Goal: Information Seeking & Learning: Learn about a topic

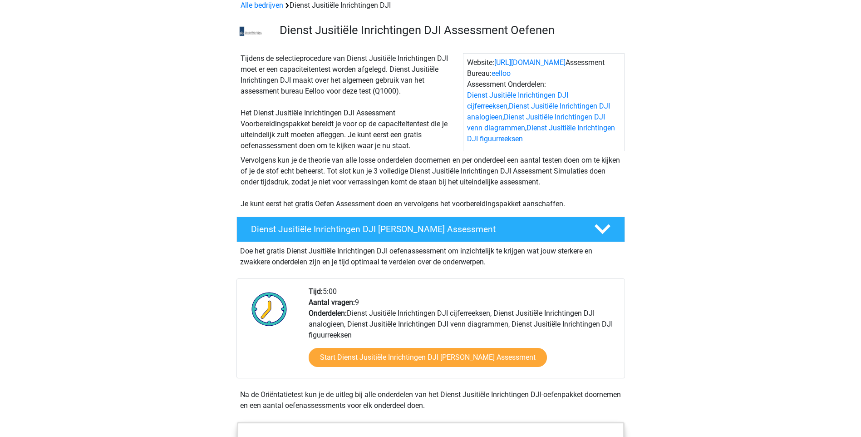
scroll to position [136, 0]
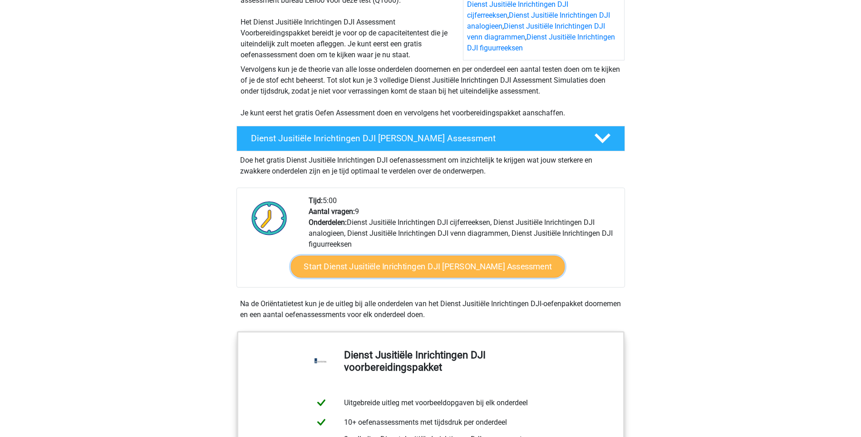
click at [379, 268] on link "Start Dienst Jusitiële Inrichtingen DJI Gratis Oefen Assessment" at bounding box center [428, 267] width 274 height 22
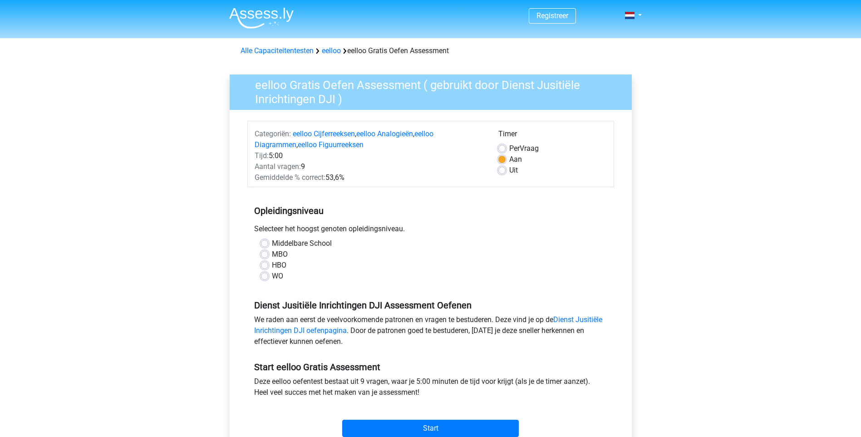
click at [269, 252] on div "MBO" at bounding box center [431, 254] width 340 height 11
click at [272, 254] on label "MBO" at bounding box center [280, 254] width 16 height 11
click at [266, 254] on input "MBO" at bounding box center [264, 253] width 7 height 9
radio input "true"
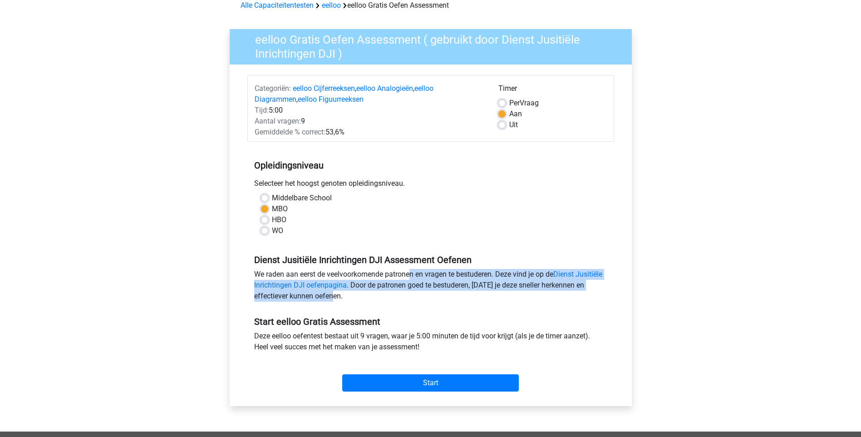
drag, startPoint x: 354, startPoint y: 275, endPoint x: 583, endPoint y: 293, distance: 229.9
click at [583, 293] on div "We raden aan eerst de veelvoorkomende patronen en vragen te bestuderen. Deze vi…" at bounding box center [430, 287] width 367 height 36
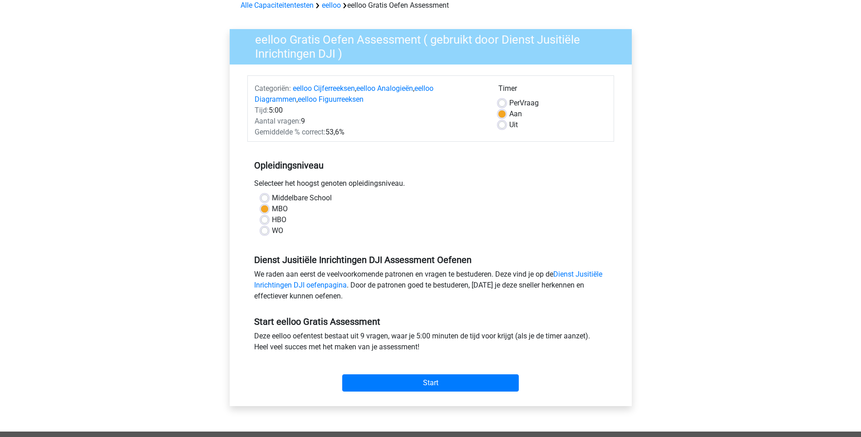
click at [432, 314] on div "Start eelloo Gratis Assessment Deze eelloo oefentest bestaat uit 9 vragen, waar…" at bounding box center [430, 350] width 367 height 90
click at [426, 382] on input "Start" at bounding box center [430, 382] width 177 height 17
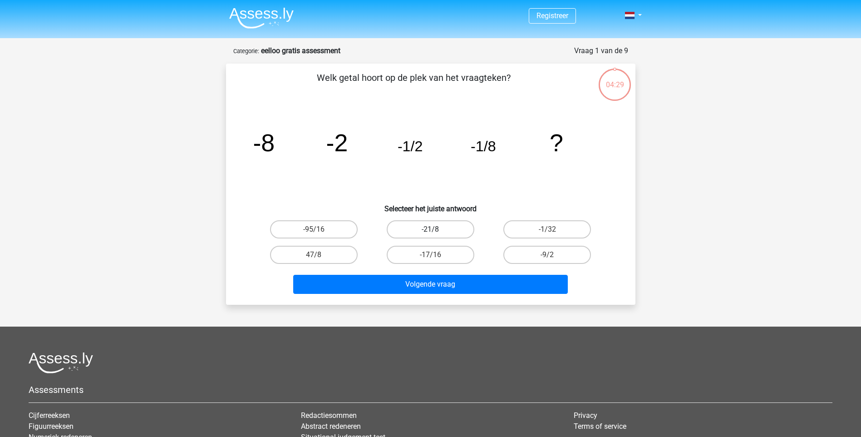
click at [455, 232] on label "-21/8" at bounding box center [431, 229] width 88 height 18
click at [436, 232] on input "-21/8" at bounding box center [433, 232] width 6 height 6
radio input "true"
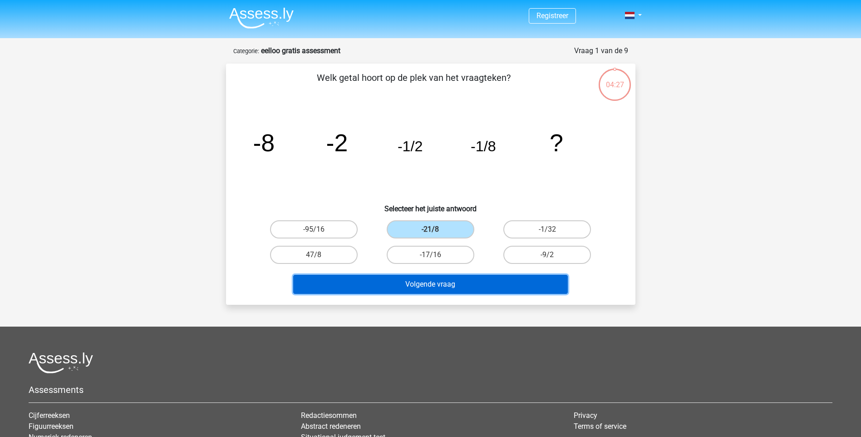
click at [456, 290] on button "Volgende vraag" at bounding box center [430, 284] width 275 height 19
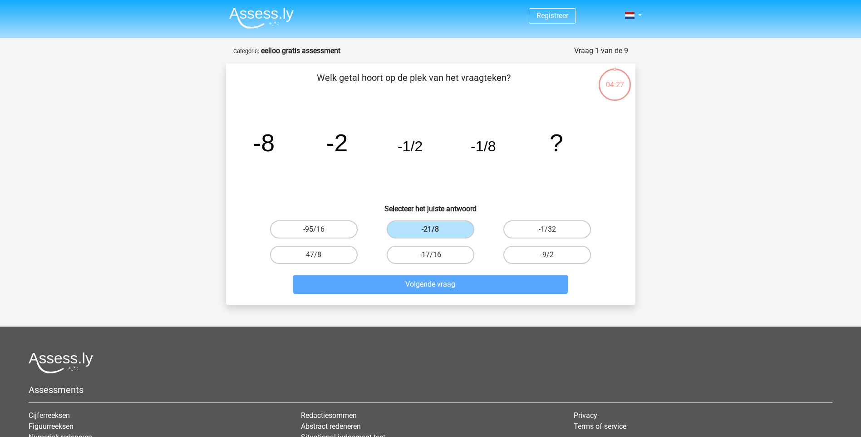
scroll to position [38, 0]
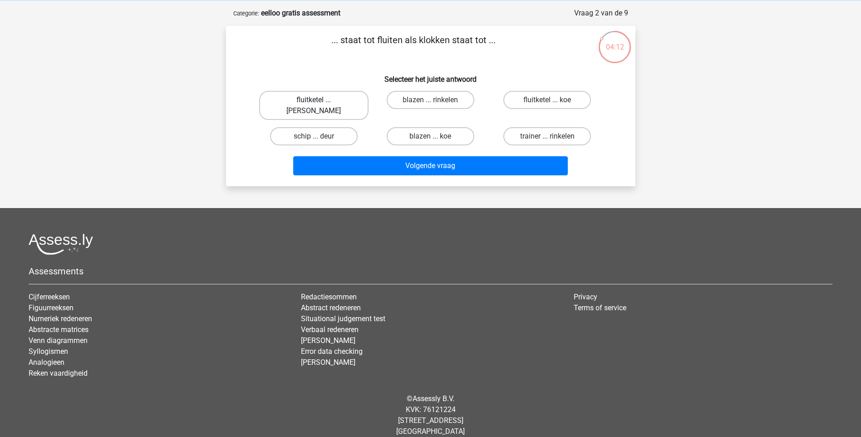
click at [324, 104] on label "fluitketel ... luiden" at bounding box center [313, 105] width 109 height 29
click at [320, 104] on input "fluitketel ... luiden" at bounding box center [317, 103] width 6 height 6
radio input "true"
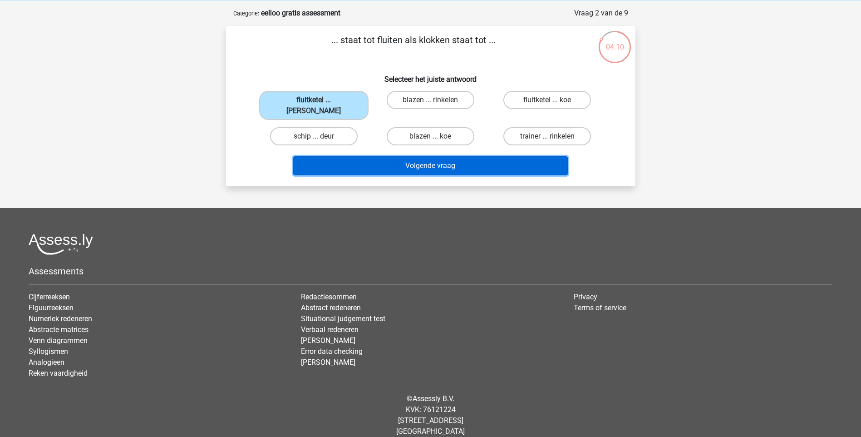
click at [431, 156] on button "Volgende vraag" at bounding box center [430, 165] width 275 height 19
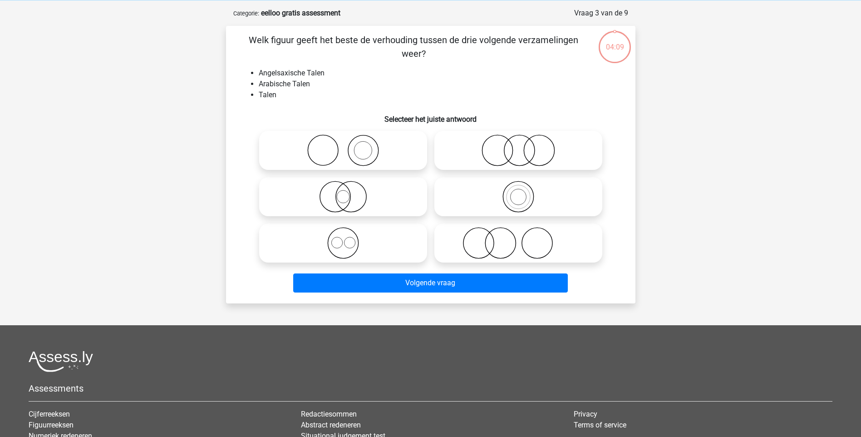
scroll to position [45, 0]
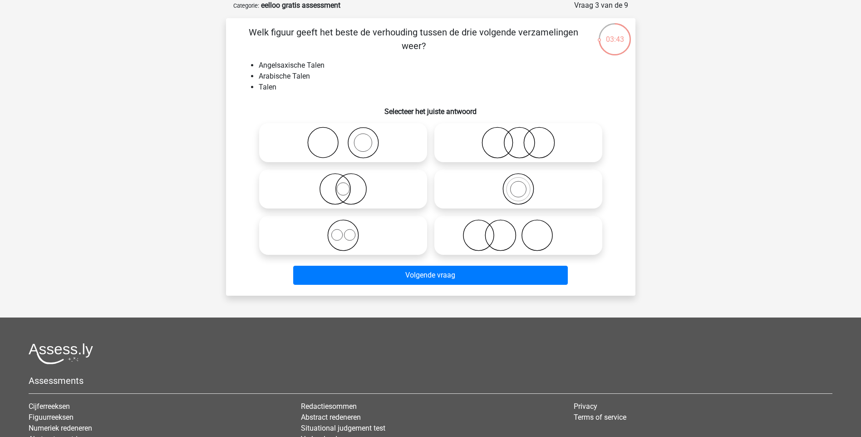
click at [517, 188] on icon at bounding box center [518, 189] width 161 height 32
click at [518, 184] on input "radio" at bounding box center [521, 181] width 6 height 6
radio input "true"
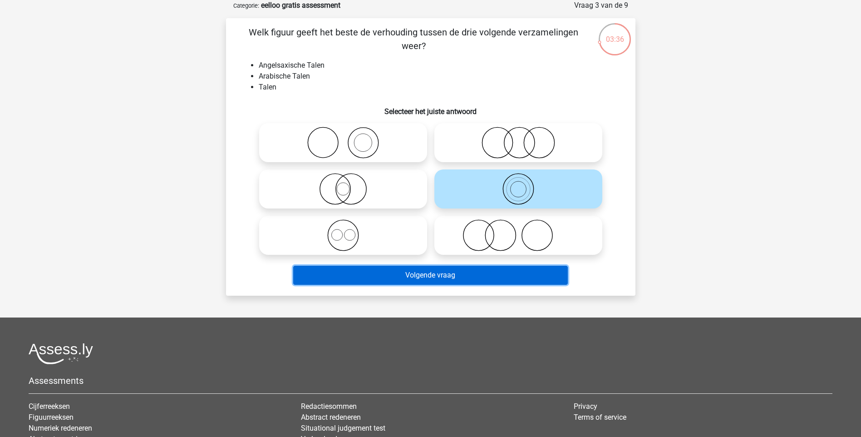
click at [435, 275] on button "Volgende vraag" at bounding box center [430, 275] width 275 height 19
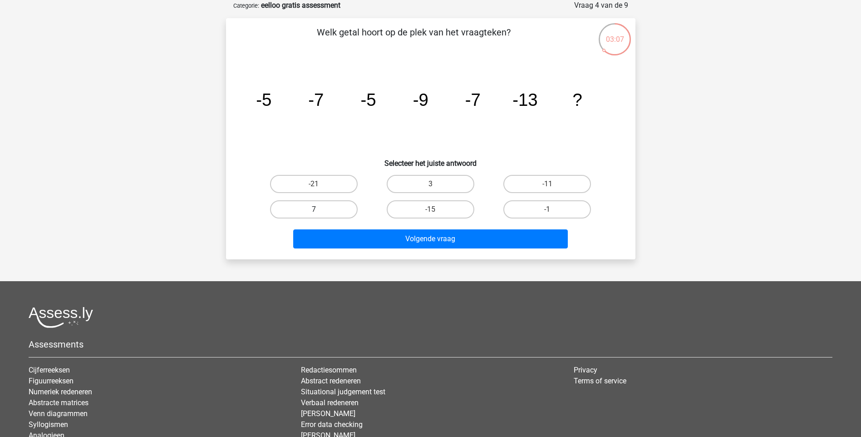
click at [291, 208] on label "7" at bounding box center [314, 209] width 88 height 18
click at [314, 209] on input "7" at bounding box center [317, 212] width 6 height 6
radio input "true"
click at [525, 182] on label "-11" at bounding box center [547, 184] width 88 height 18
click at [547, 184] on input "-11" at bounding box center [550, 187] width 6 height 6
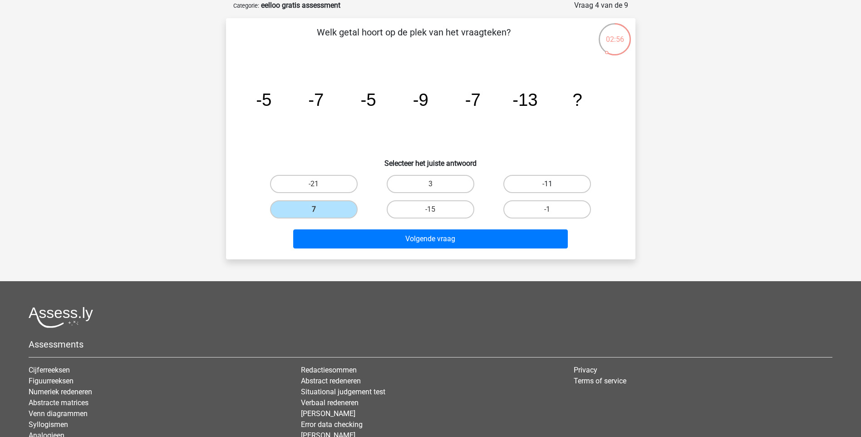
radio input "true"
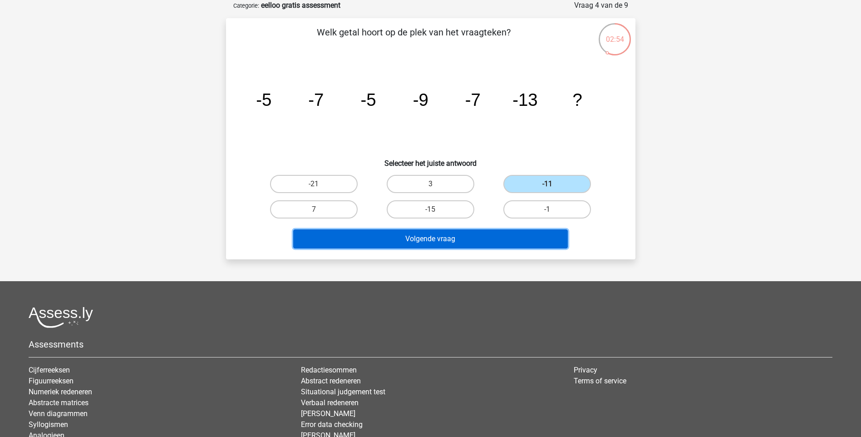
click at [507, 240] on button "Volgende vraag" at bounding box center [430, 238] width 275 height 19
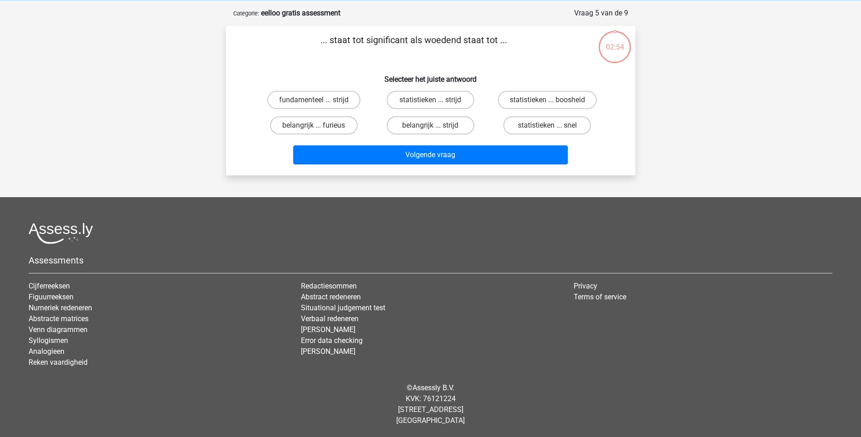
scroll to position [38, 0]
click at [324, 127] on label "belangrijk ... furieus" at bounding box center [314, 125] width 88 height 18
click at [320, 127] on input "belangrijk ... furieus" at bounding box center [317, 128] width 6 height 6
radio input "true"
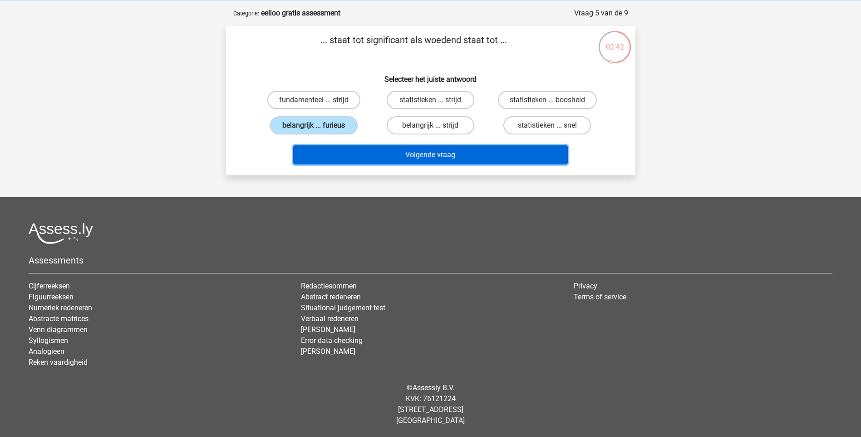
click at [462, 158] on button "Volgende vraag" at bounding box center [430, 154] width 275 height 19
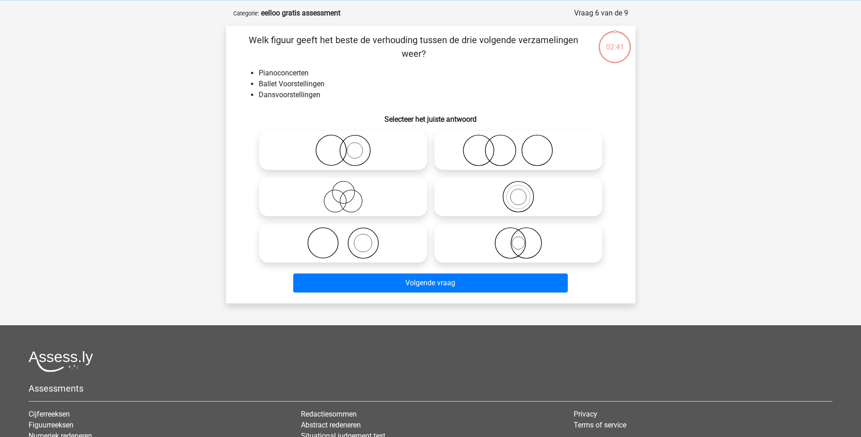
scroll to position [45, 0]
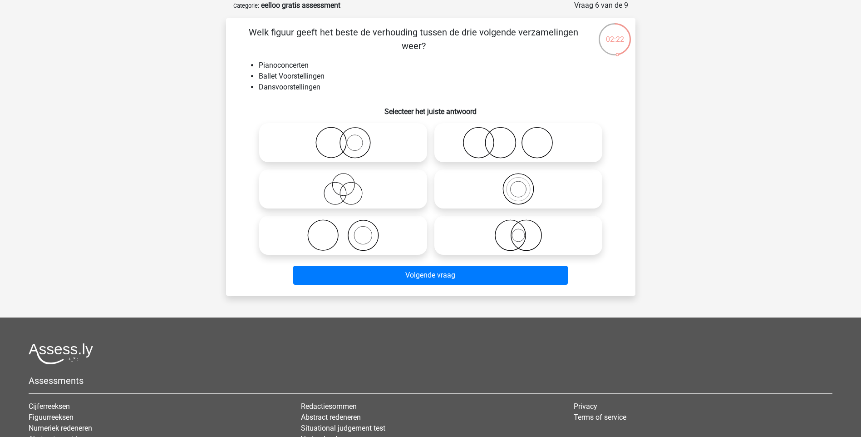
click at [350, 148] on icon at bounding box center [343, 143] width 161 height 32
click at [349, 138] on input "radio" at bounding box center [346, 135] width 6 height 6
radio input "true"
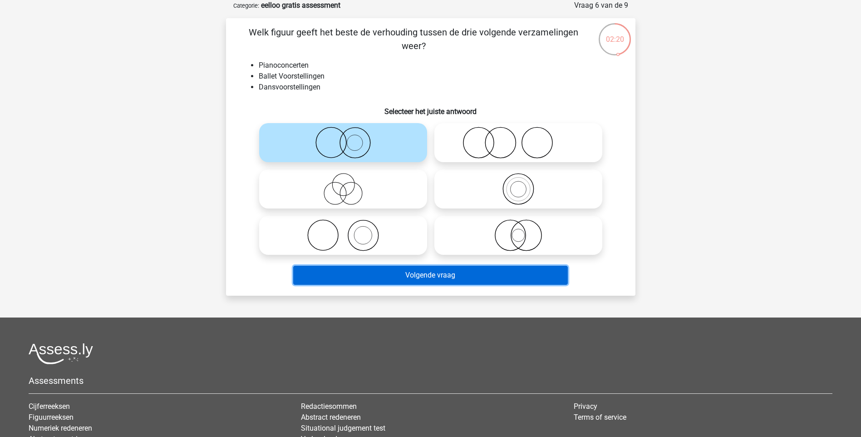
click at [472, 273] on button "Volgende vraag" at bounding box center [430, 275] width 275 height 19
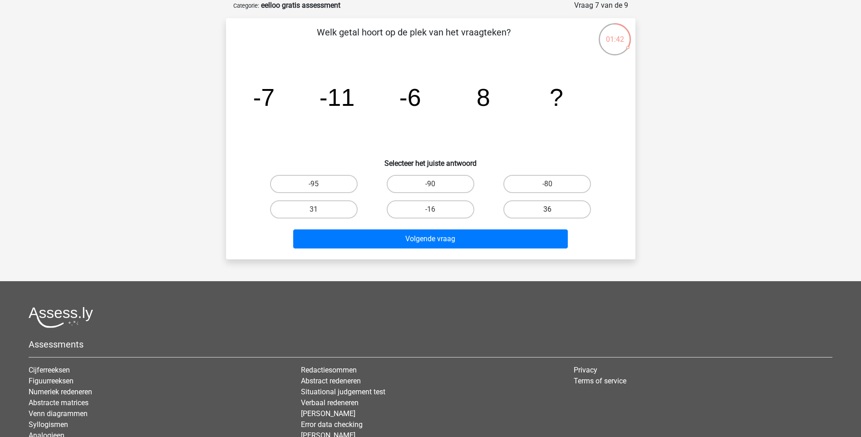
click at [537, 210] on label "36" at bounding box center [547, 209] width 88 height 18
click at [547, 210] on input "36" at bounding box center [550, 212] width 6 height 6
radio input "true"
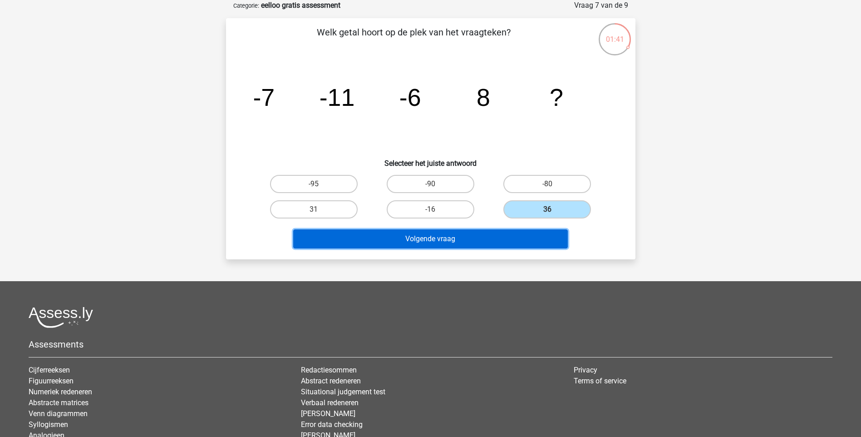
click at [488, 236] on button "Volgende vraag" at bounding box center [430, 238] width 275 height 19
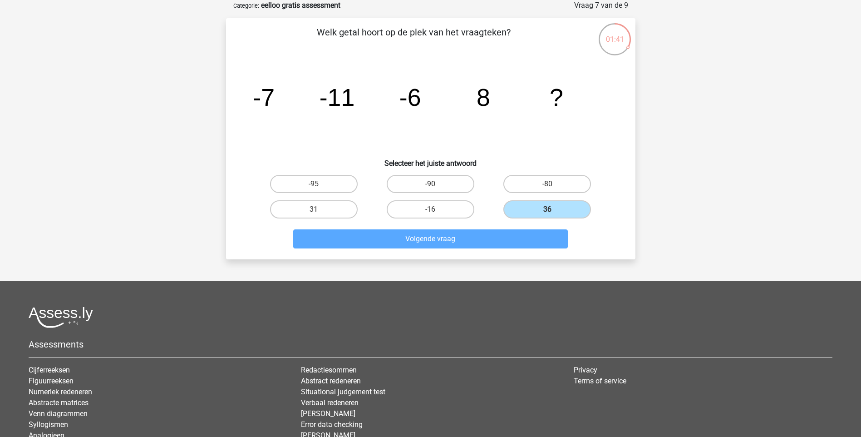
scroll to position [38, 0]
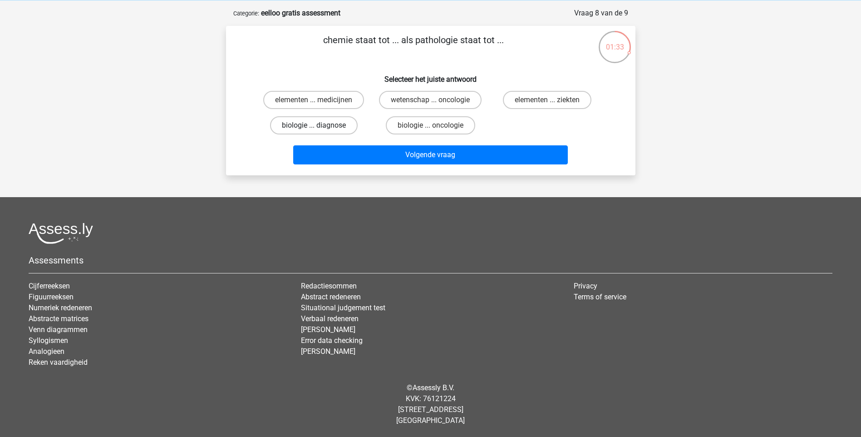
click at [328, 126] on label "biologie ... diagnose" at bounding box center [314, 125] width 88 height 18
click at [320, 126] on input "biologie ... diagnose" at bounding box center [317, 128] width 6 height 6
radio input "true"
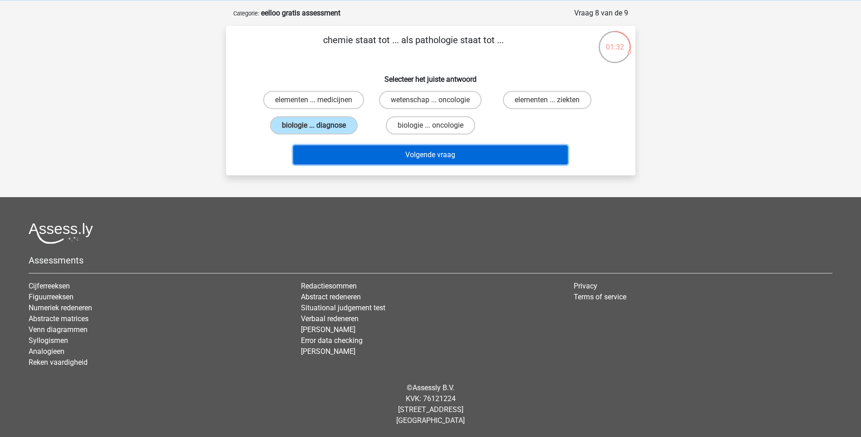
click at [427, 156] on button "Volgende vraag" at bounding box center [430, 154] width 275 height 19
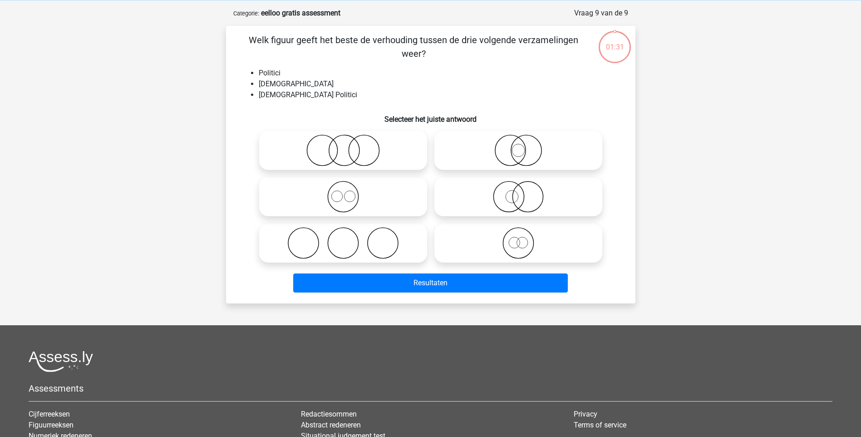
scroll to position [45, 0]
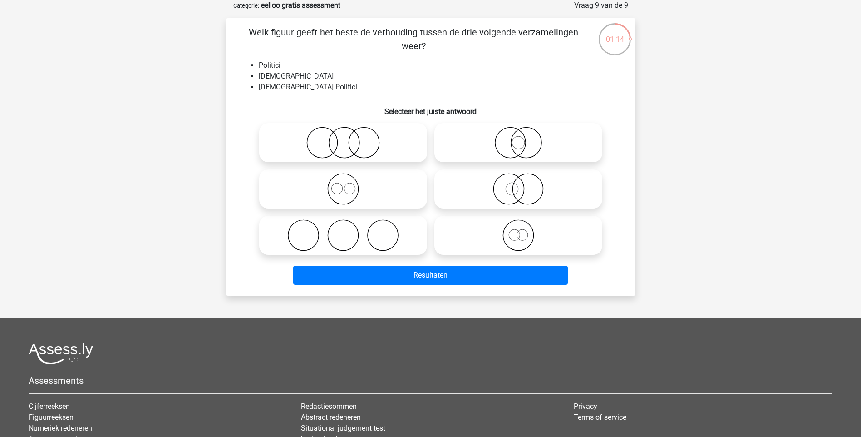
click at [528, 139] on icon at bounding box center [518, 143] width 161 height 32
click at [524, 138] on input "radio" at bounding box center [521, 135] width 6 height 6
radio input "true"
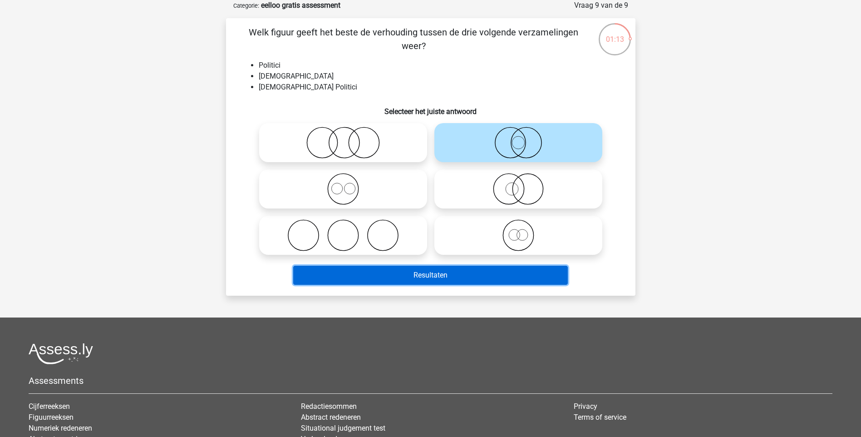
click at [515, 282] on button "Resultaten" at bounding box center [430, 275] width 275 height 19
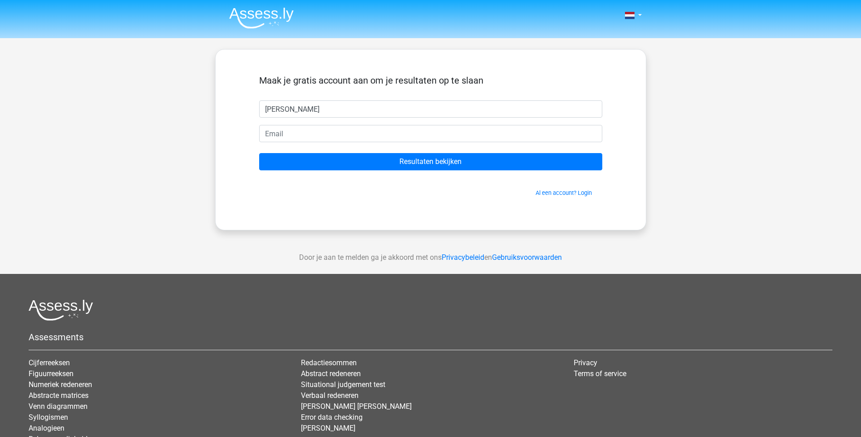
type input "[PERSON_NAME]"
click at [487, 138] on input "email" at bounding box center [430, 133] width 343 height 17
type input "[EMAIL_ADDRESS][DOMAIN_NAME]"
click at [259, 153] on input "Resultaten bekijken" at bounding box center [430, 161] width 343 height 17
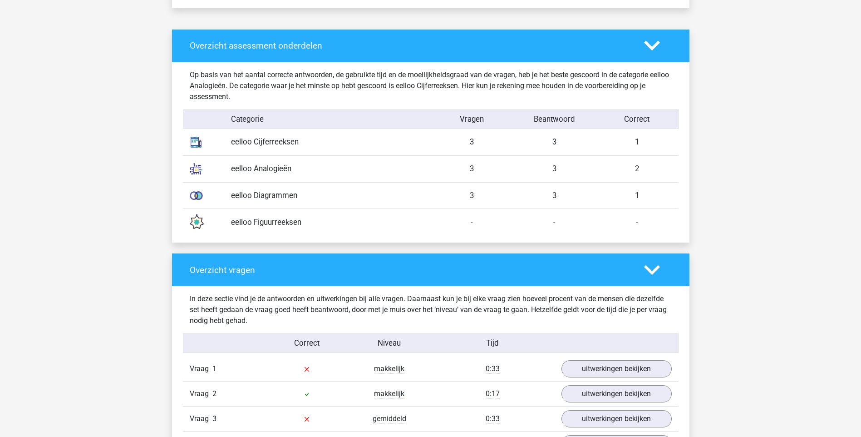
scroll to position [726, 0]
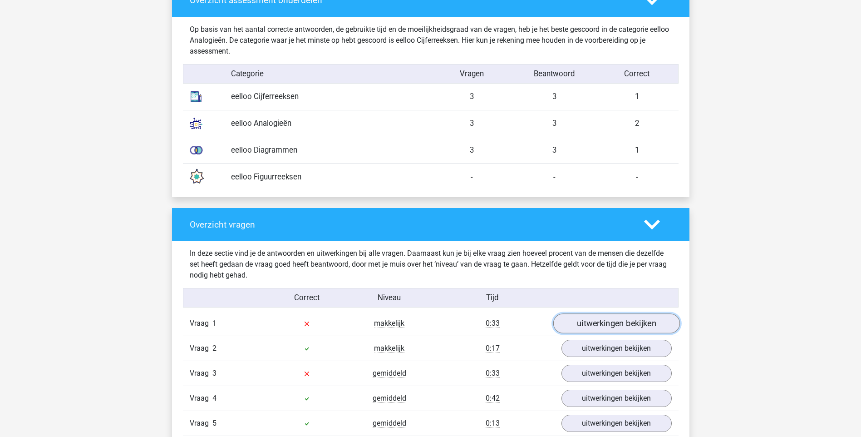
click at [625, 323] on link "uitwerkingen bekijken" at bounding box center [616, 324] width 127 height 20
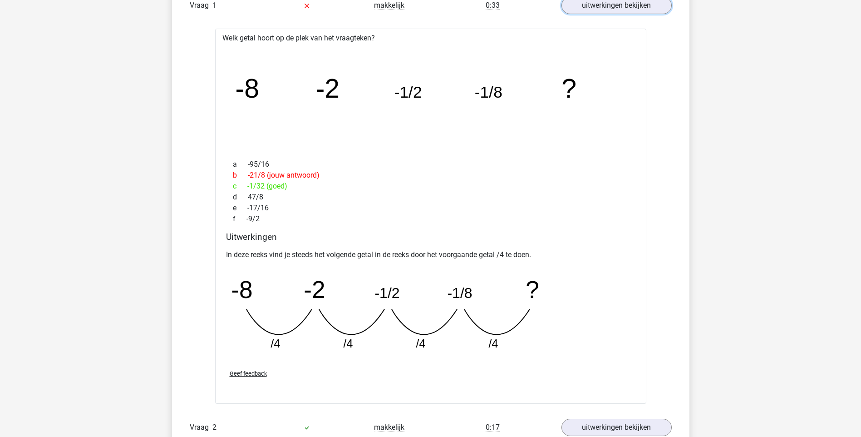
scroll to position [1089, 0]
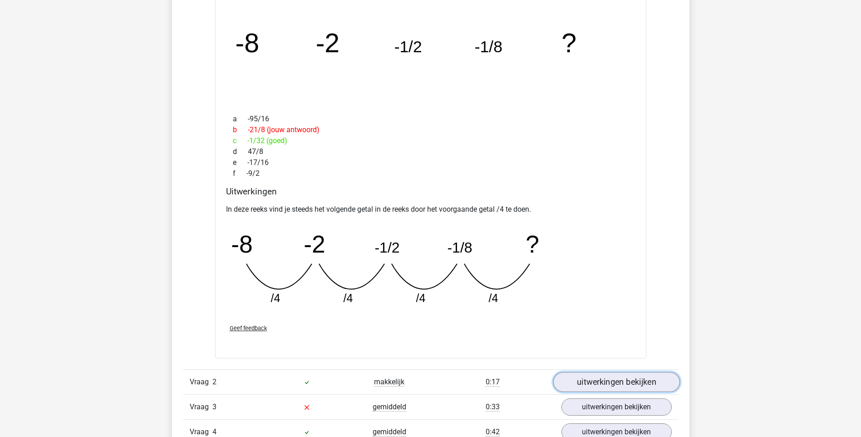
click at [630, 375] on link "uitwerkingen bekijken" at bounding box center [616, 382] width 127 height 20
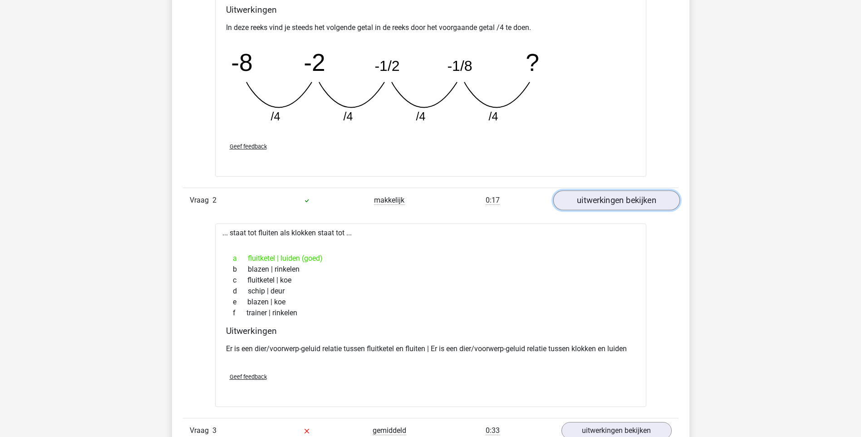
scroll to position [1316, 0]
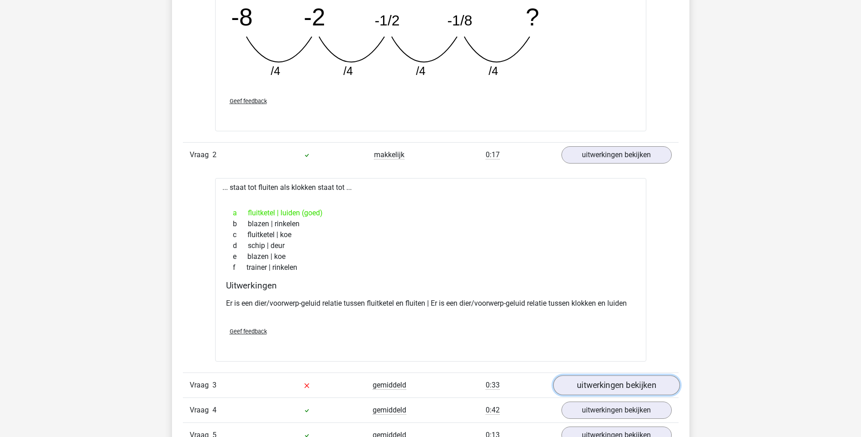
click at [630, 380] on link "uitwerkingen bekijken" at bounding box center [616, 385] width 127 height 20
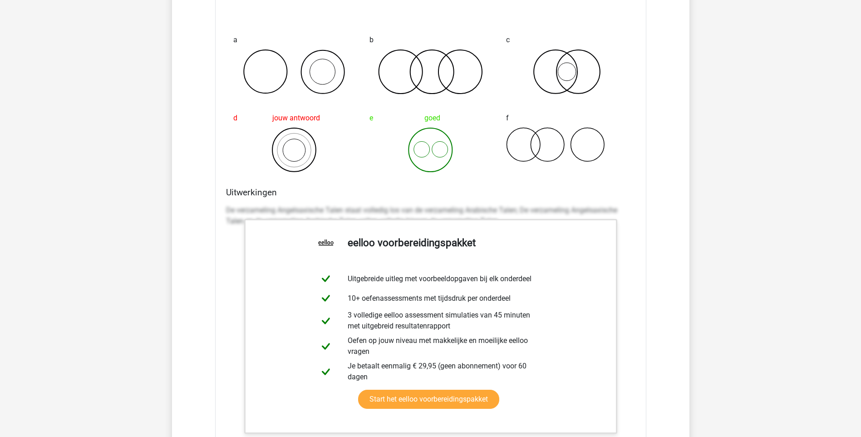
scroll to position [1816, 0]
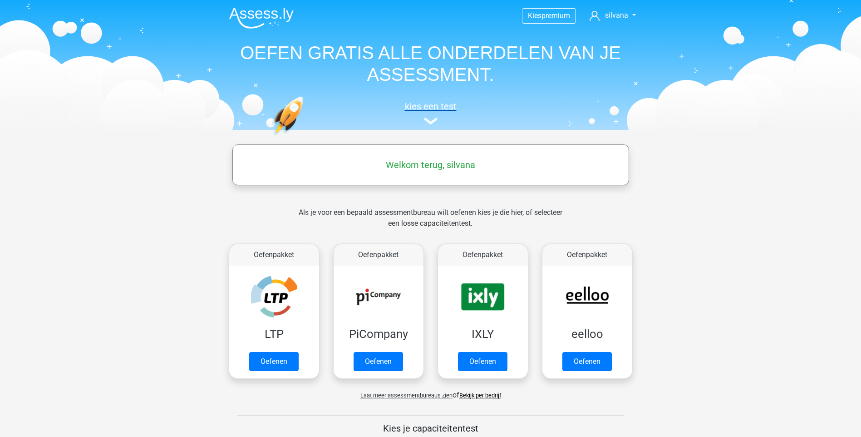
click at [430, 122] on img at bounding box center [431, 121] width 14 height 7
